Goal: Find specific page/section: Find specific page/section

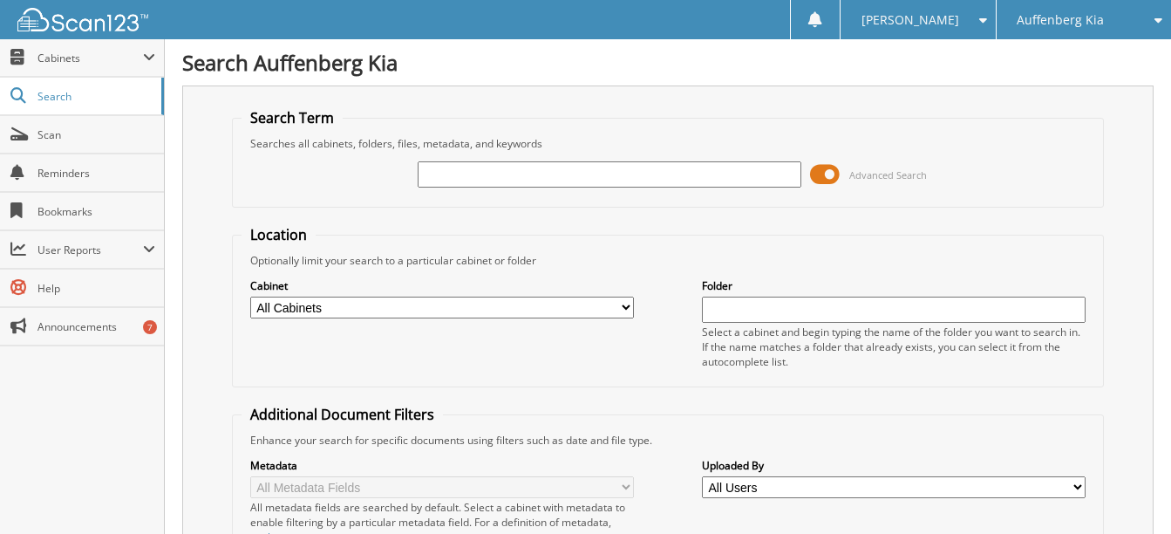
click at [543, 168] on input "text" at bounding box center [610, 174] width 384 height 26
type input "866560"
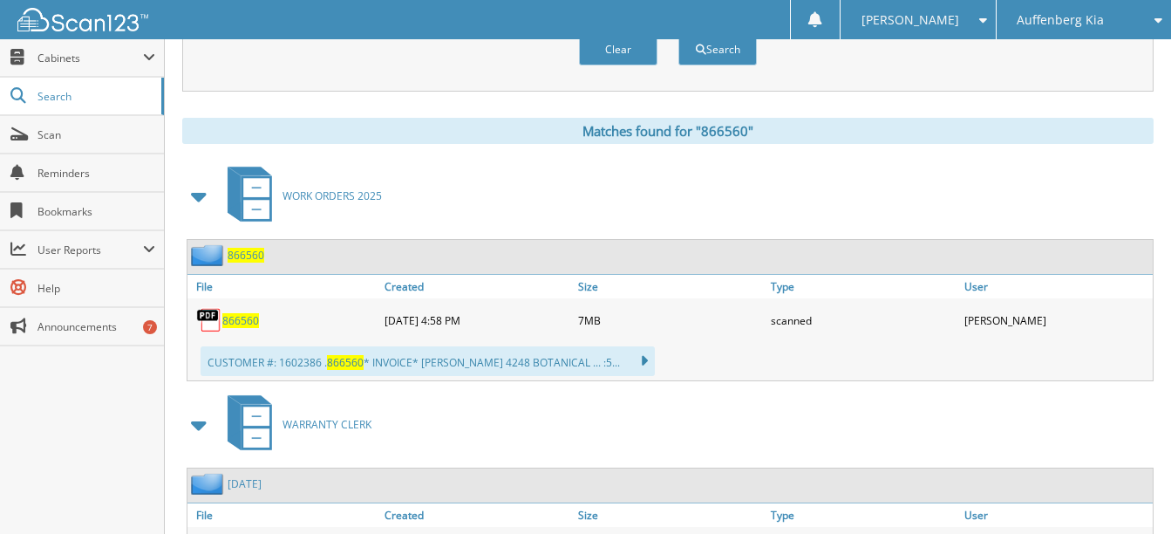
scroll to position [697, 0]
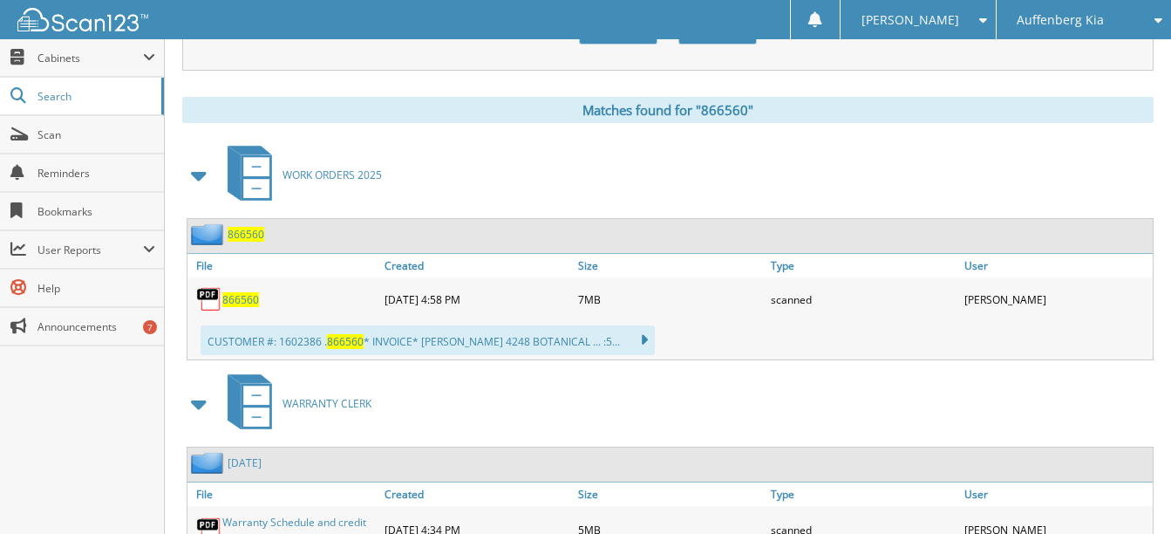
click at [252, 302] on span "866560" at bounding box center [240, 299] width 37 height 15
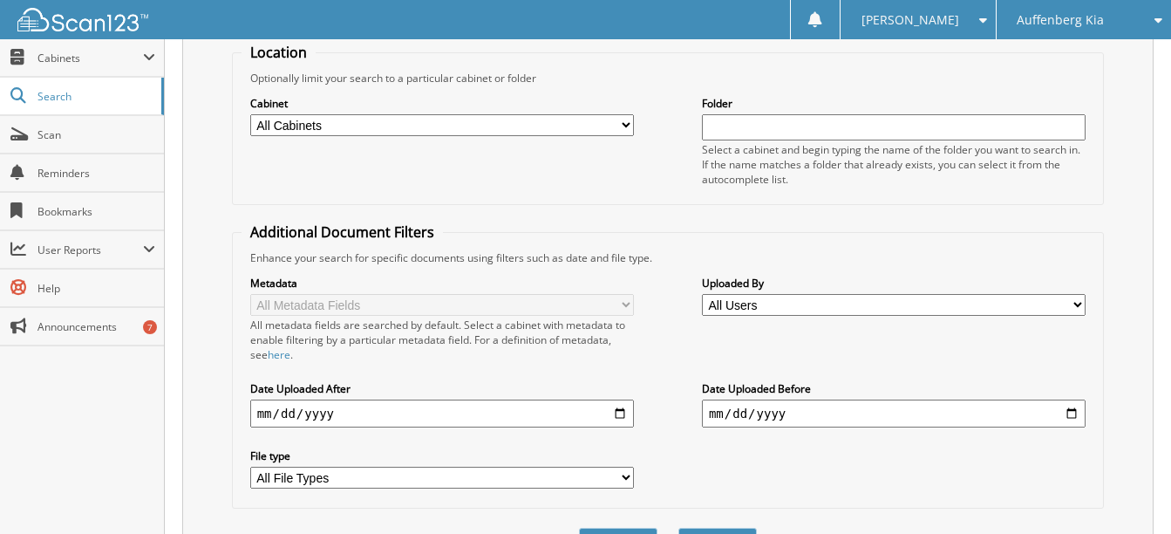
scroll to position [87, 0]
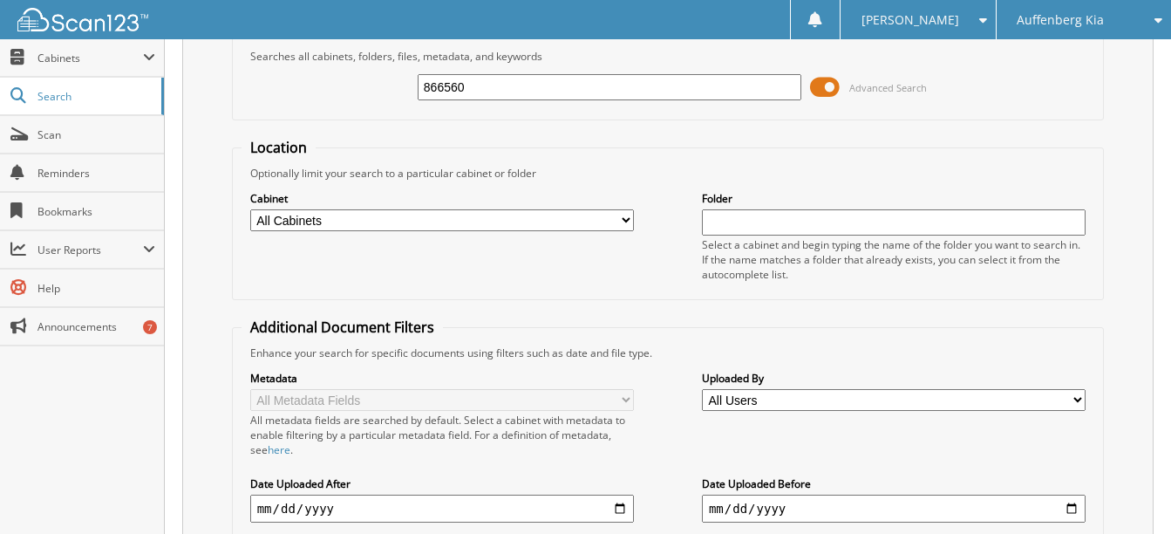
drag, startPoint x: 477, startPoint y: 87, endPoint x: 402, endPoint y: 81, distance: 75.2
click at [402, 81] on div "866560 Advanced Search" at bounding box center [669, 87] width 854 height 47
type input "866006"
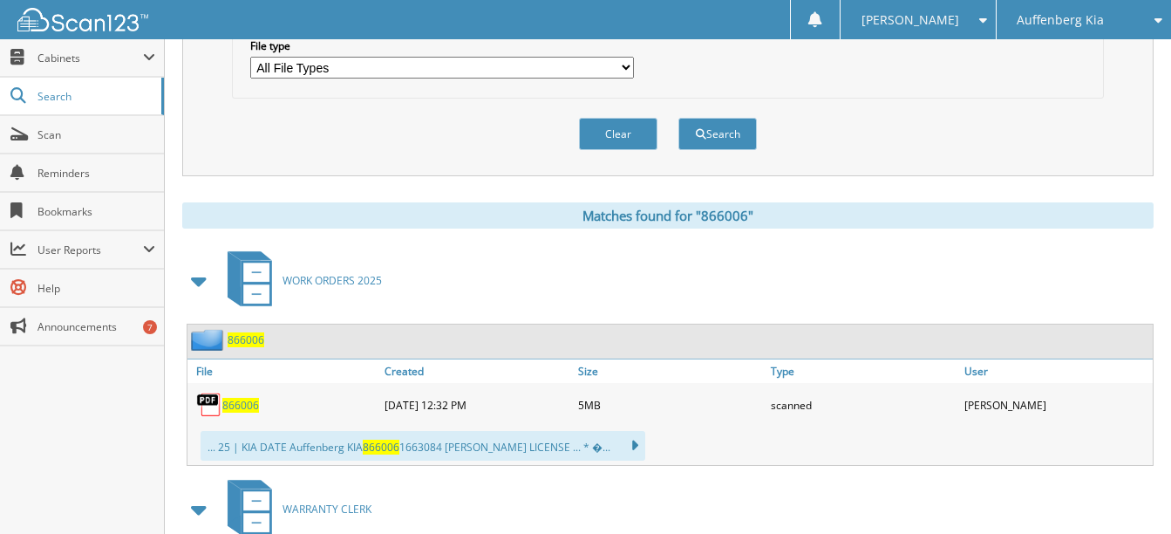
scroll to position [610, 0]
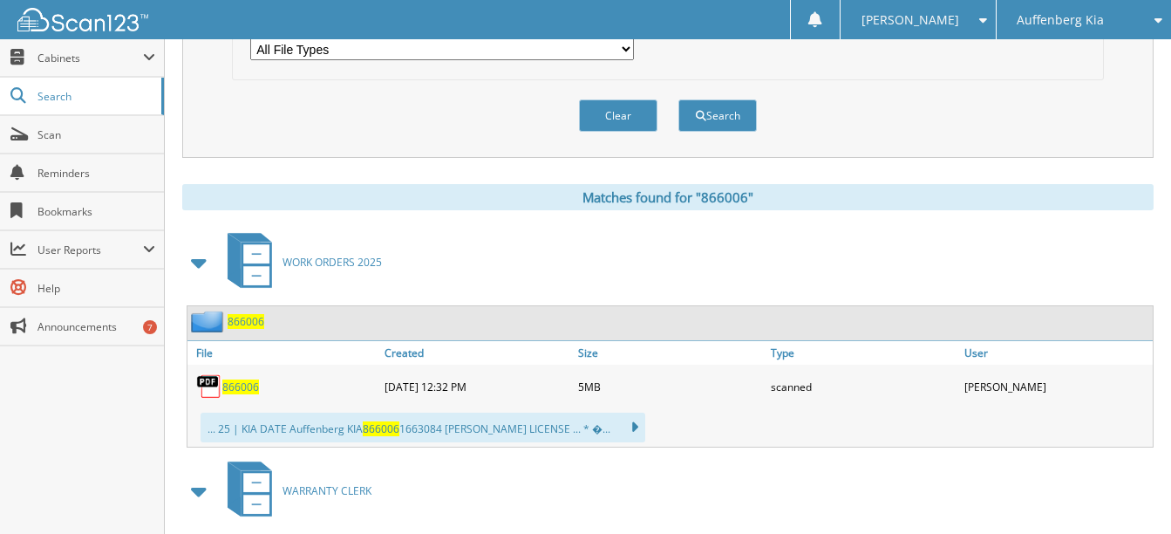
click at [249, 385] on span "866006" at bounding box center [240, 386] width 37 height 15
